Goal: Transaction & Acquisition: Purchase product/service

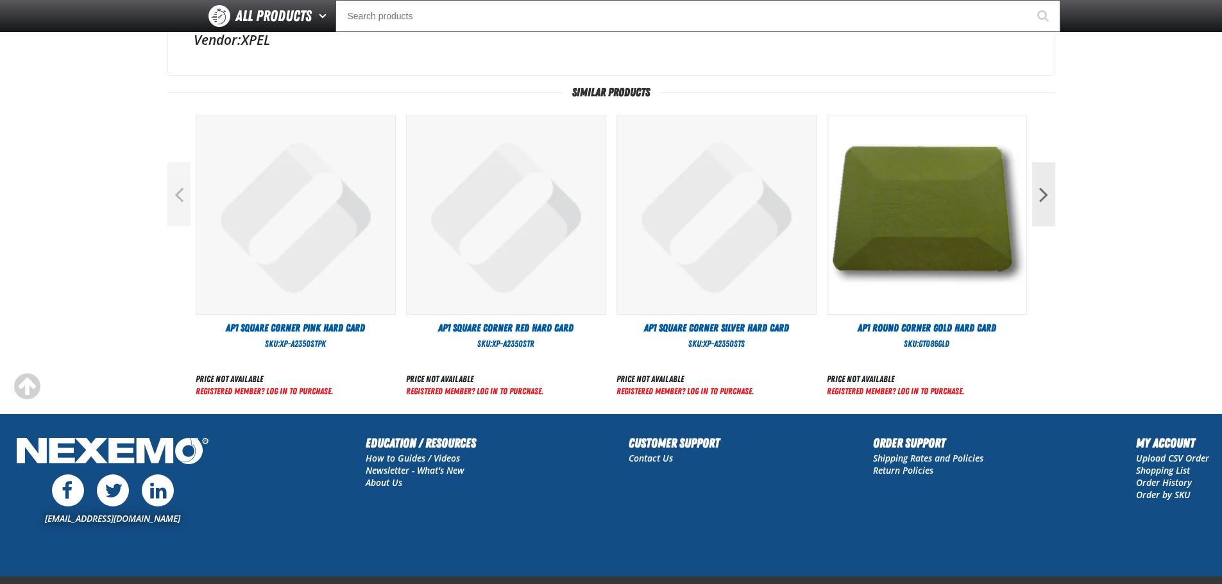
scroll to position [513, 0]
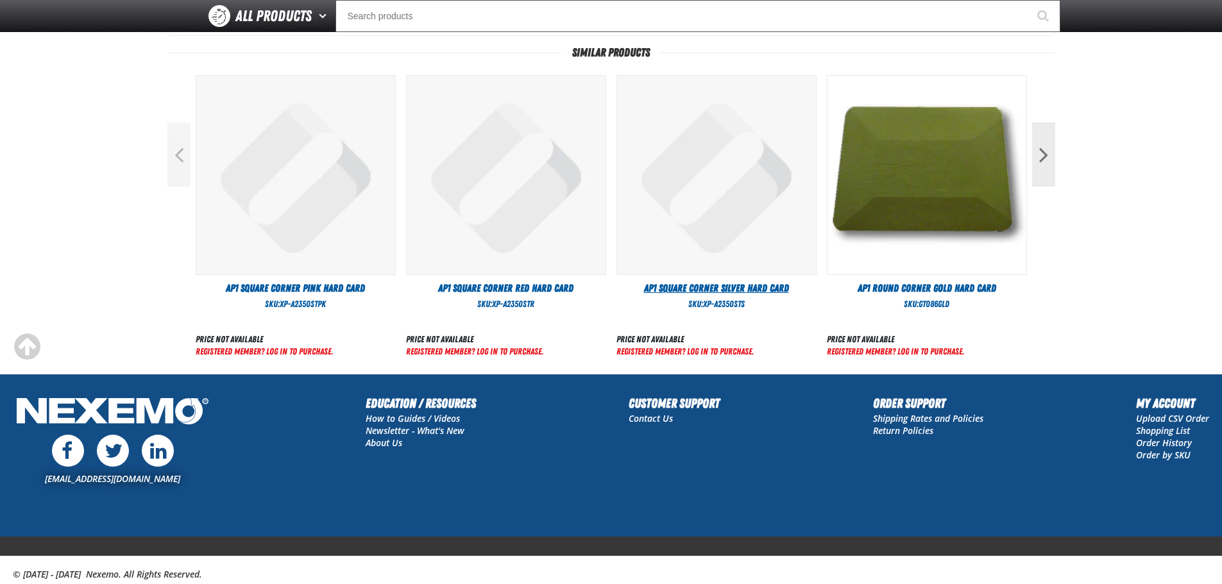
click at [727, 285] on span "AP1 Square Corner SILVER Hard Card" at bounding box center [716, 288] width 145 height 12
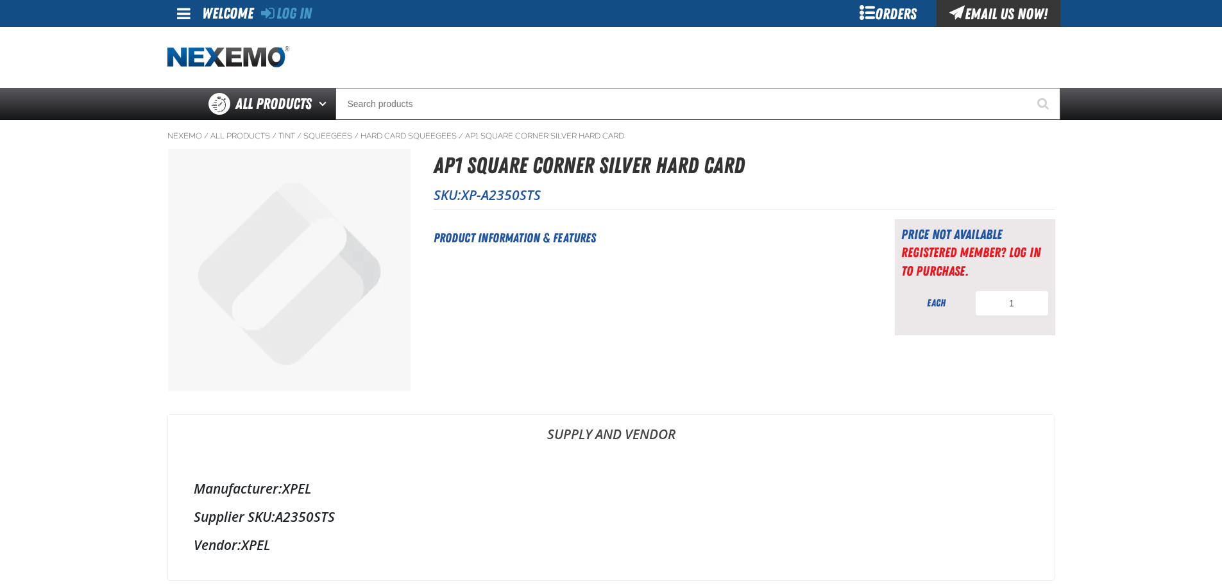
click at [890, 13] on div "Orders" at bounding box center [888, 13] width 96 height 27
